Goal: Task Accomplishment & Management: Manage account settings

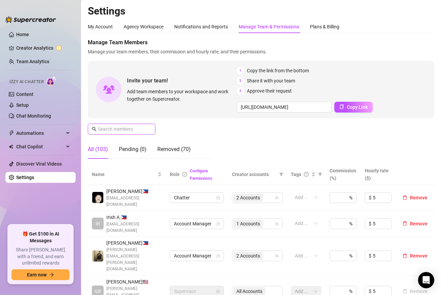
click at [130, 128] on input "text" at bounding box center [122, 128] width 48 height 7
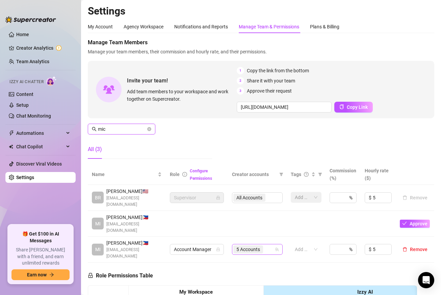
click at [272, 244] on div "5 Accounts" at bounding box center [253, 248] width 41 height 9
type input "mic"
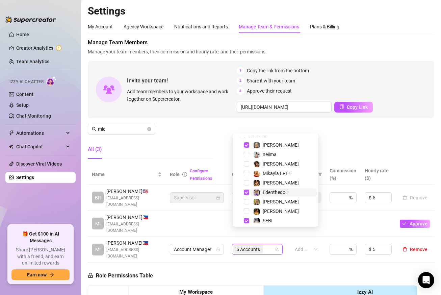
scroll to position [12, 0]
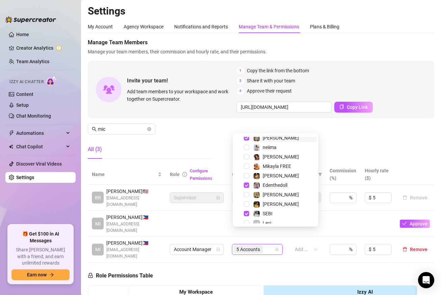
click at [269, 244] on div "5 Accounts" at bounding box center [253, 248] width 41 height 9
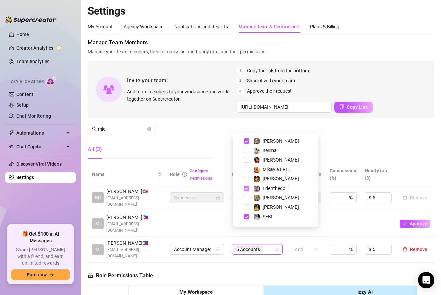
click at [246, 190] on span "Select tree node" at bounding box center [246, 187] width 5 height 5
click at [246, 218] on span "Select tree node" at bounding box center [246, 216] width 5 height 5
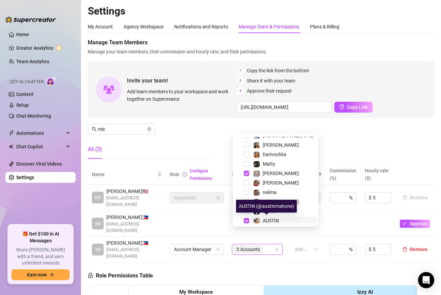
scroll to position [150, 0]
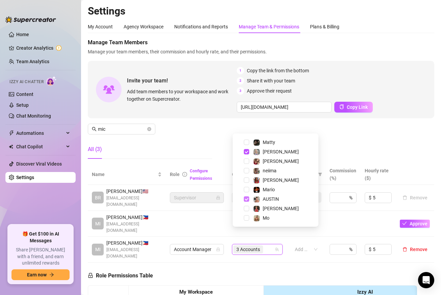
click at [247, 197] on span "Select tree node" at bounding box center [246, 198] width 5 height 5
click at [247, 161] on span "Select tree node" at bounding box center [246, 160] width 5 height 5
click at [248, 178] on span "Select tree node" at bounding box center [246, 179] width 5 height 5
click at [365, 155] on div "Manage Team Members Manage your team members, their commission and hourly rate,…" at bounding box center [261, 101] width 346 height 126
